Goal: Task Accomplishment & Management: Manage account settings

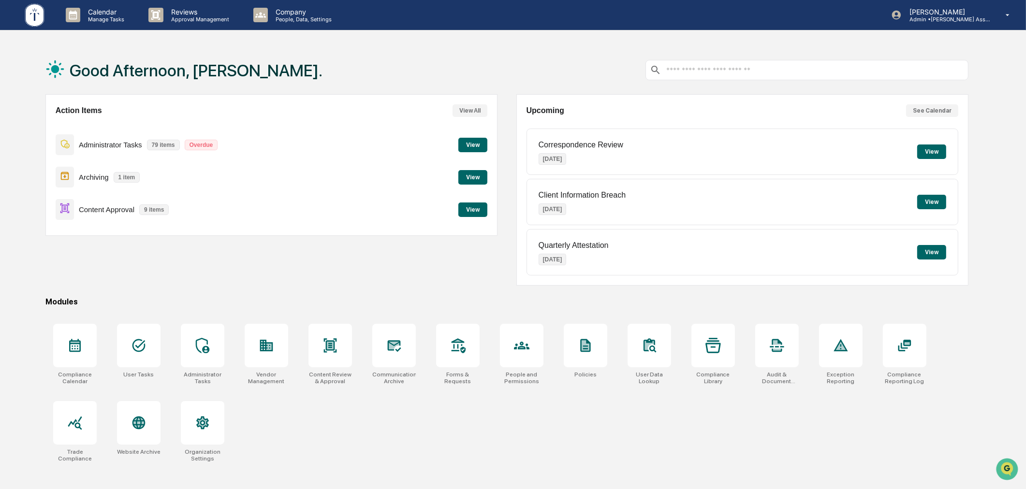
click at [182, 274] on div "Action Items View All Administrator Tasks 79 items Overdue View Archiving 1 ite…" at bounding box center [271, 190] width 453 height 192
click at [114, 18] on p "Manage Tasks" at bounding box center [104, 19] width 49 height 7
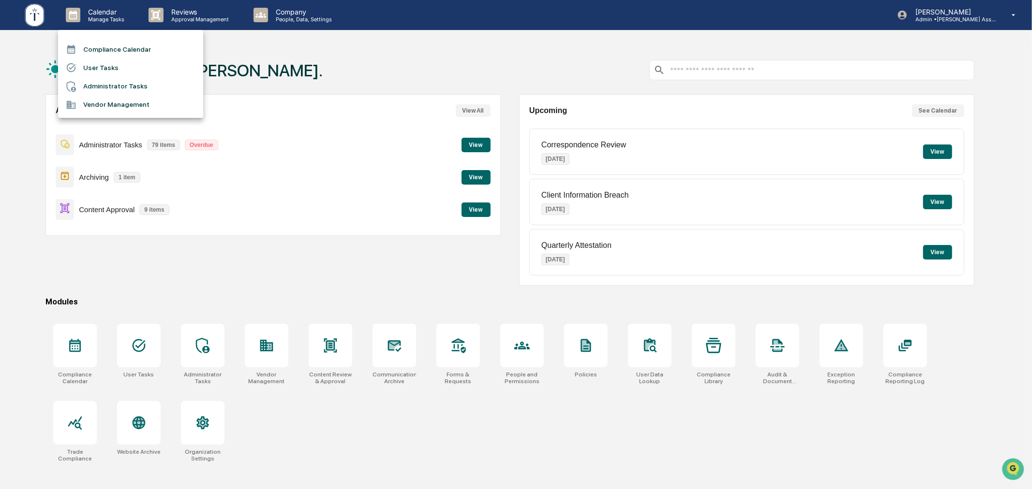
click at [105, 73] on li "User Tasks" at bounding box center [130, 68] width 145 height 18
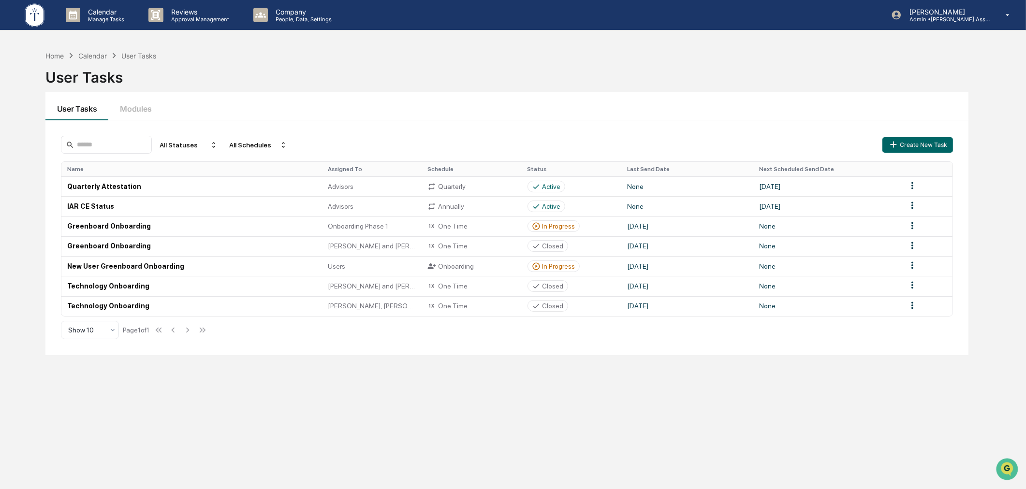
click at [299, 420] on div "Home Calendar User Tasks User Tasks User Tasks Modules All Statuses All Schedul…" at bounding box center [507, 290] width 953 height 489
click at [558, 265] on div "In Progress" at bounding box center [559, 267] width 33 height 8
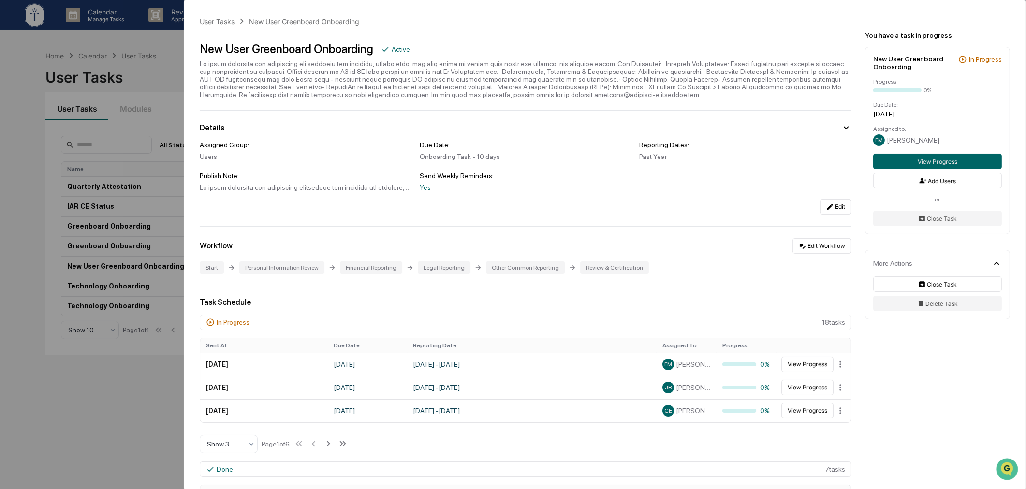
click at [131, 380] on div "User Tasks New User Greenboard Onboarding New User Greenboard Onboarding Active…" at bounding box center [513, 244] width 1026 height 489
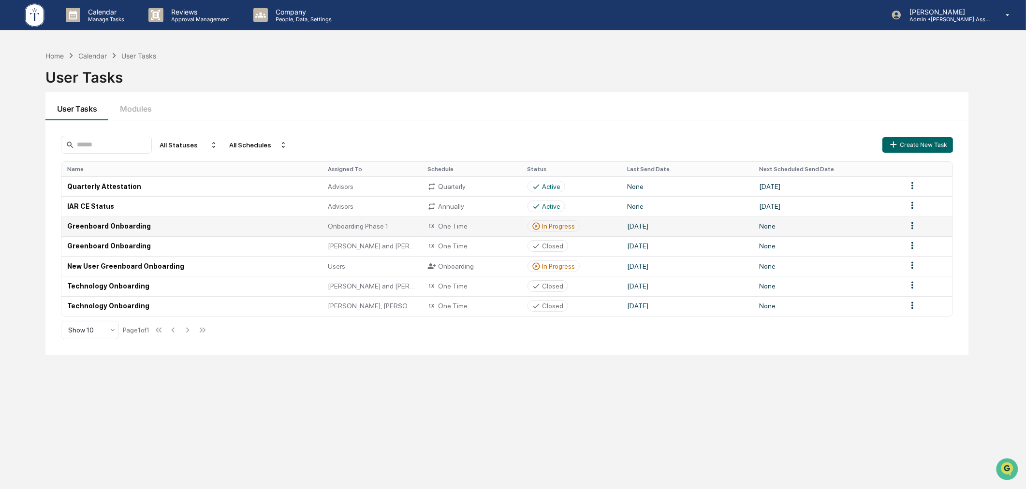
click at [552, 225] on div "In Progress" at bounding box center [559, 226] width 33 height 8
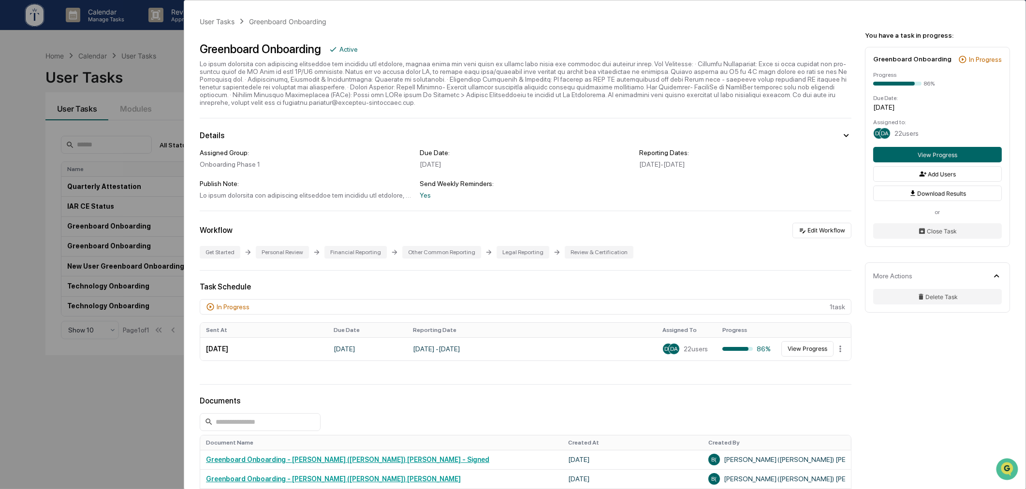
scroll to position [89, 0]
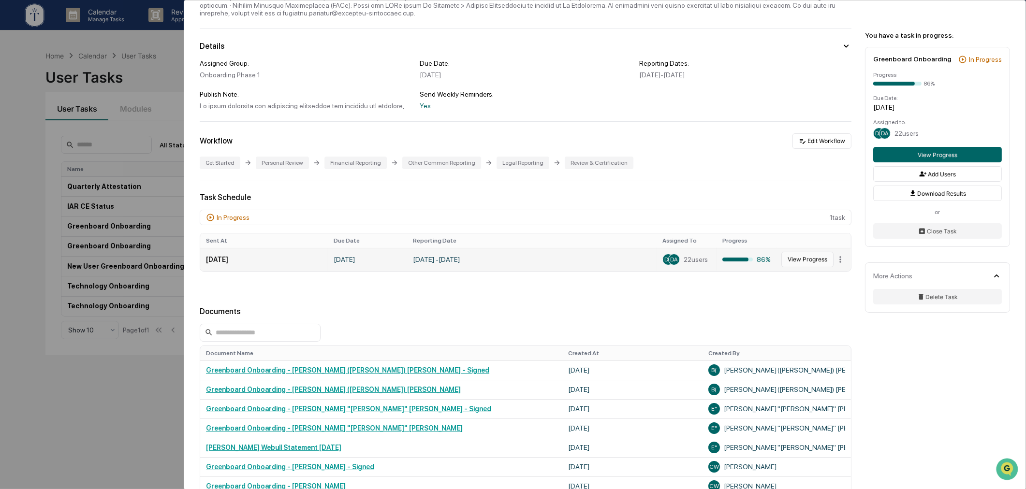
click at [797, 262] on button "View Progress" at bounding box center [808, 259] width 52 height 15
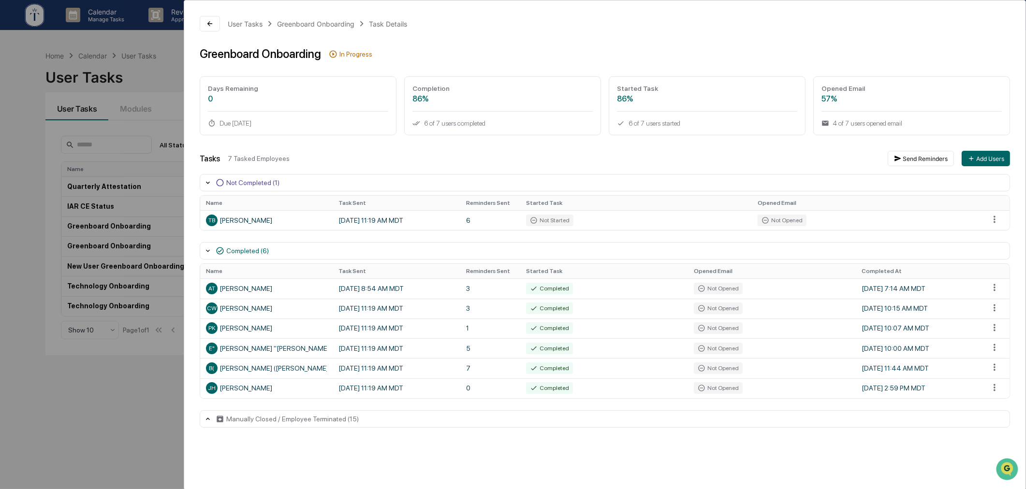
click at [115, 376] on div "User Tasks Greenboard Onboarding Task Details Greenboard Onboarding In Progress…" at bounding box center [513, 244] width 1026 height 489
